Goal: Task Accomplishment & Management: Use online tool/utility

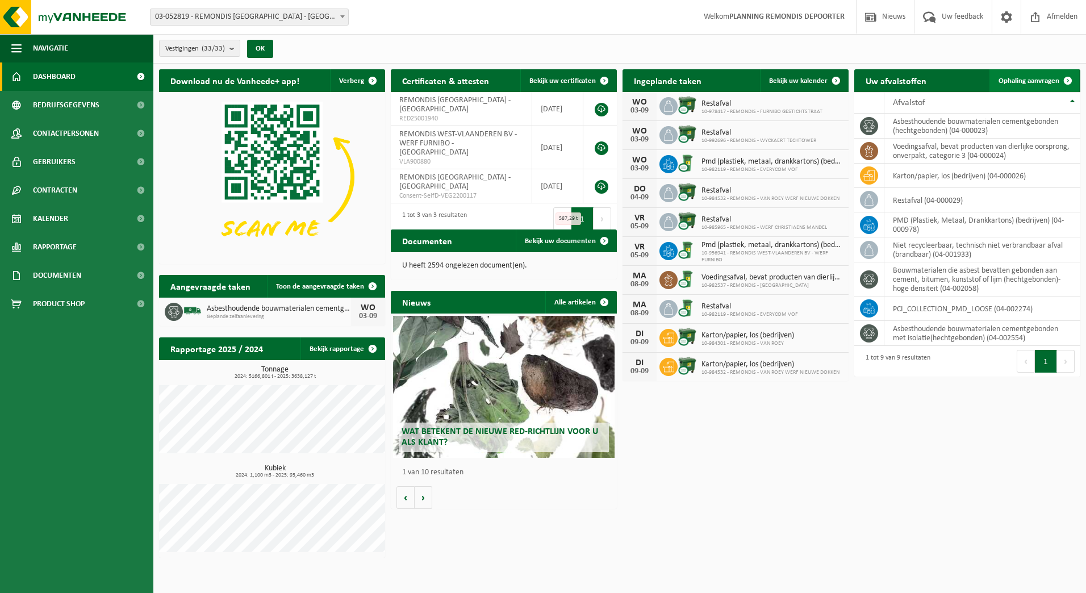
click at [1058, 77] on span at bounding box center [1067, 80] width 23 height 23
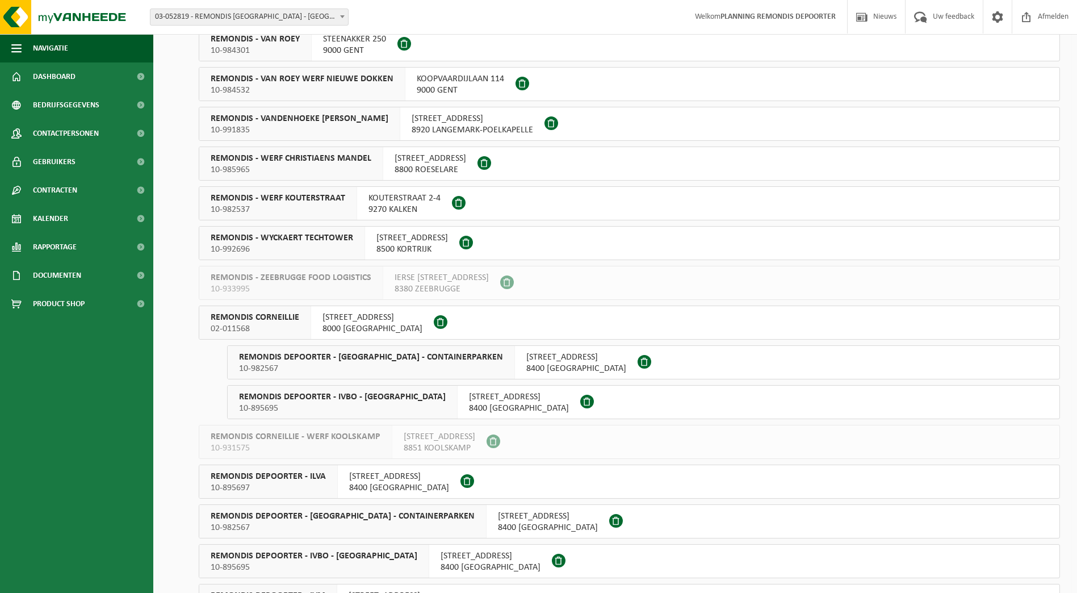
scroll to position [625, 0]
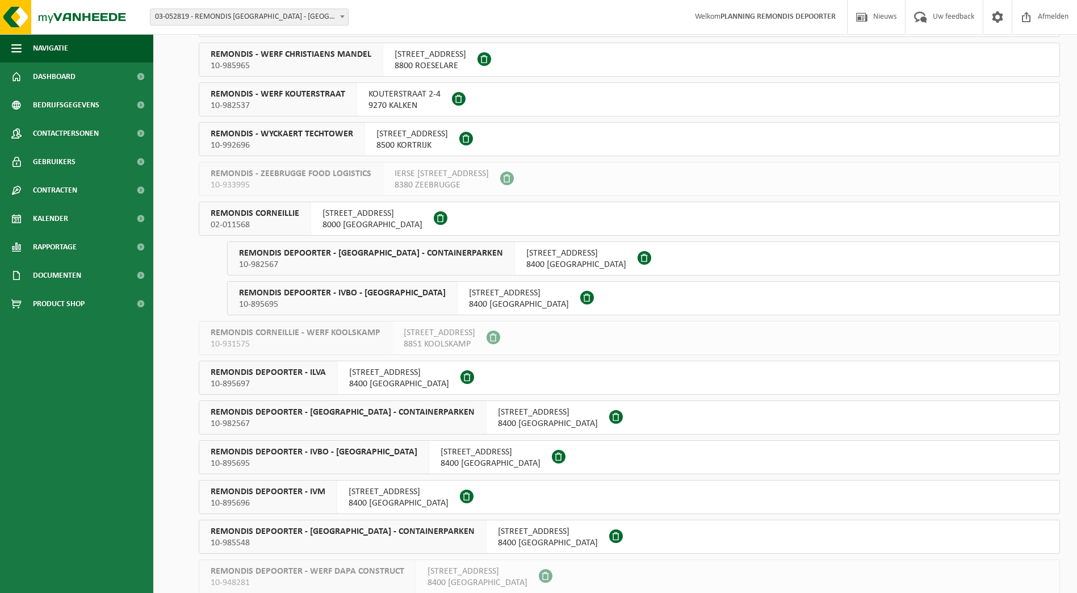
click at [293, 383] on span "10-895697" at bounding box center [268, 383] width 115 height 11
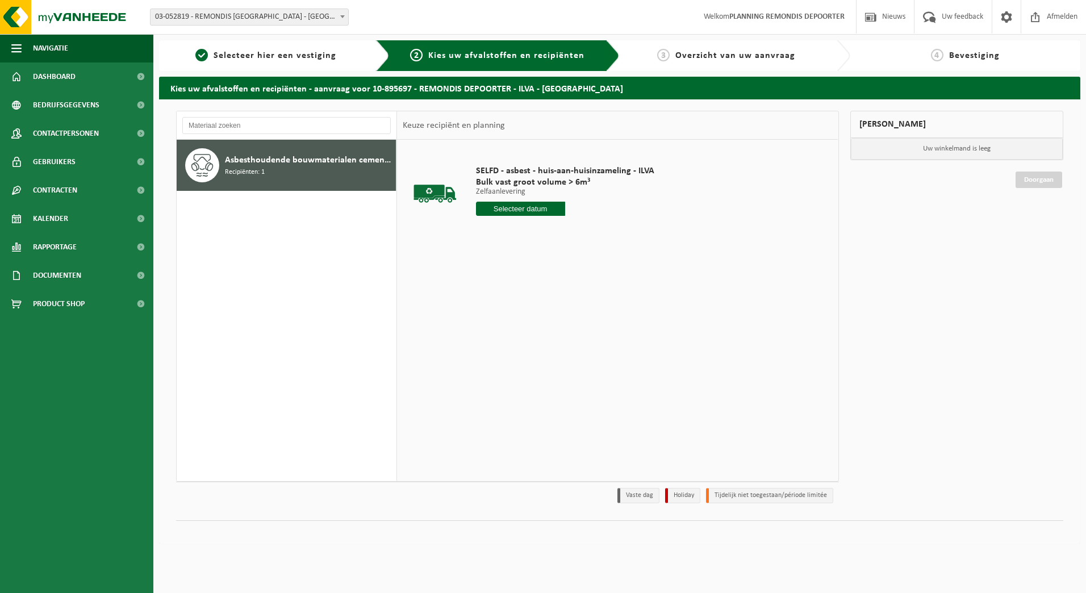
click at [514, 207] on input "text" at bounding box center [520, 209] width 89 height 14
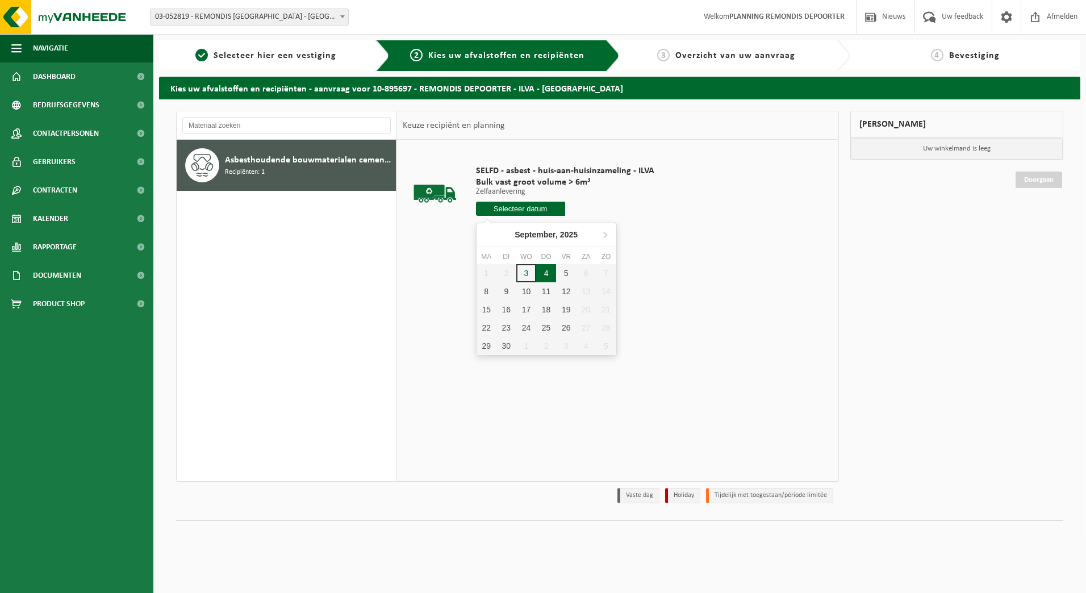
click at [548, 272] on div "4" at bounding box center [546, 273] width 20 height 18
type input "Van 2025-09-04"
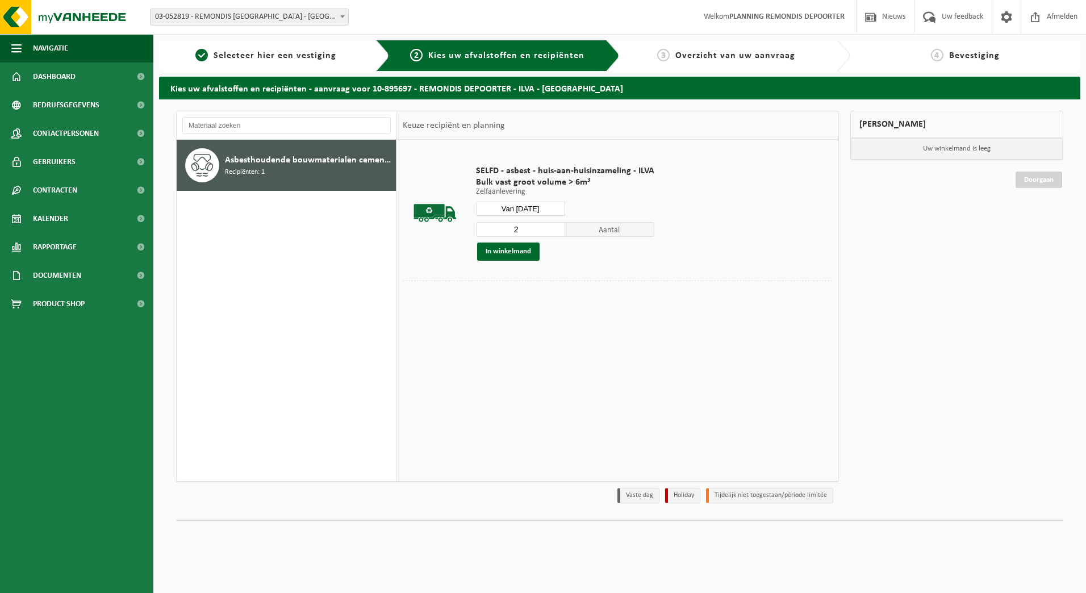
type input "2"
click at [555, 225] on input "2" at bounding box center [520, 229] width 89 height 15
click at [516, 250] on button "In winkelmand" at bounding box center [508, 251] width 62 height 18
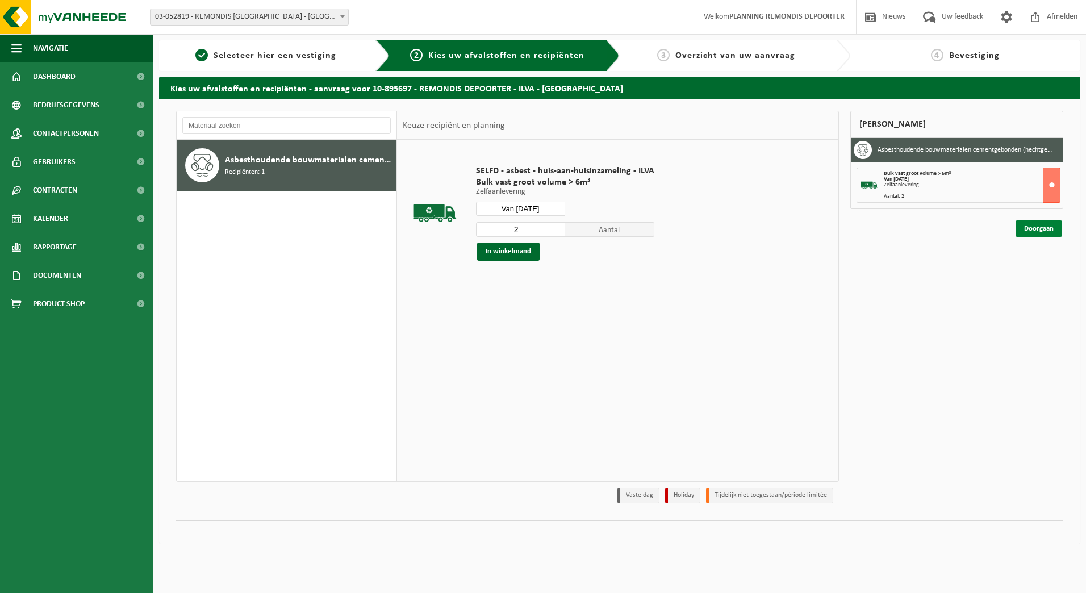
click at [1029, 224] on link "Doorgaan" at bounding box center [1038, 228] width 47 height 16
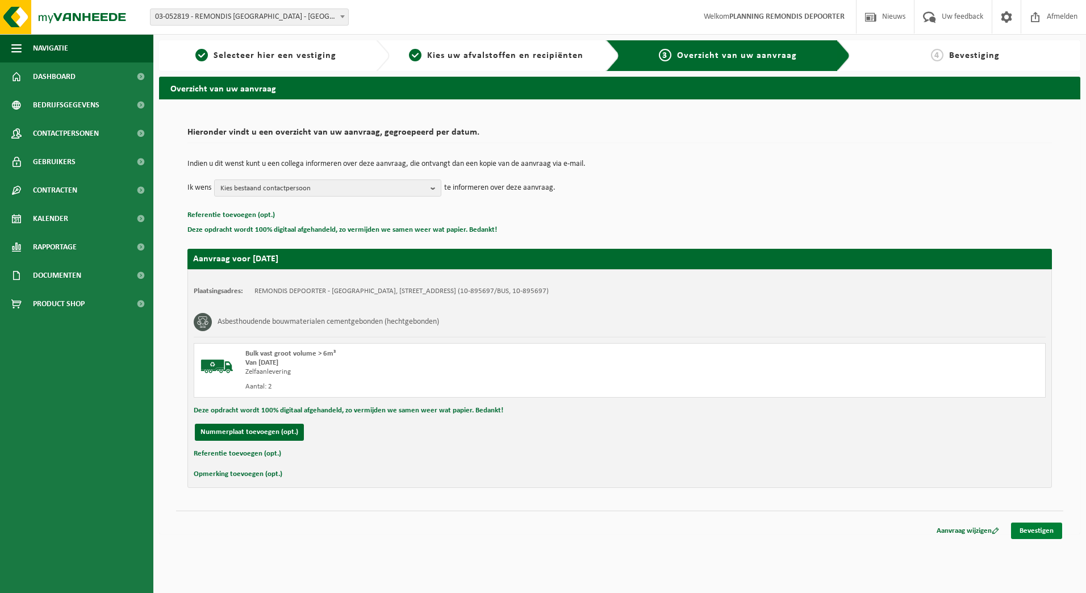
click at [1051, 534] on link "Bevestigen" at bounding box center [1036, 530] width 51 height 16
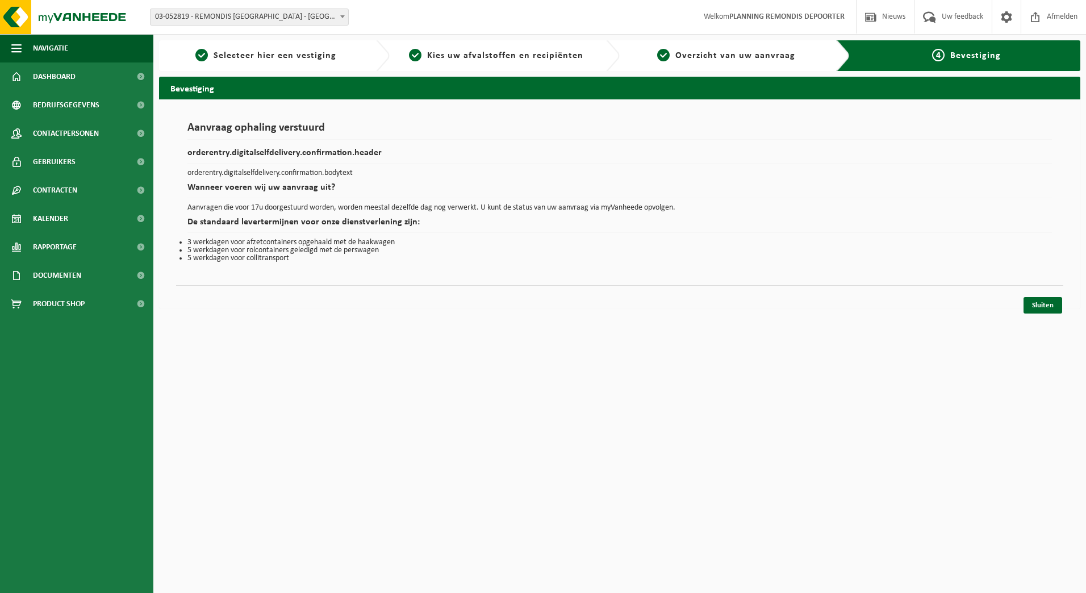
click at [1026, 291] on div "Sluiten" at bounding box center [619, 291] width 887 height 12
click at [1041, 301] on link "Sluiten" at bounding box center [1042, 305] width 39 height 16
